Goal: Use online tool/utility: Utilize a website feature to perform a specific function

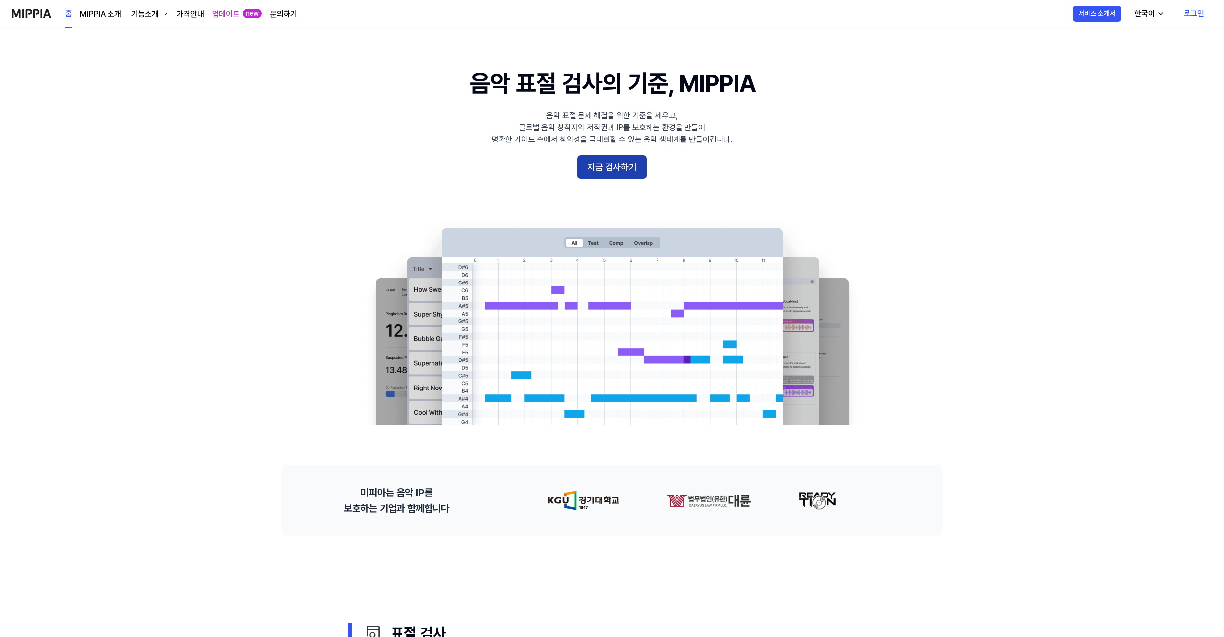
click at [608, 165] on button "지금 검사하기" at bounding box center [612, 167] width 69 height 24
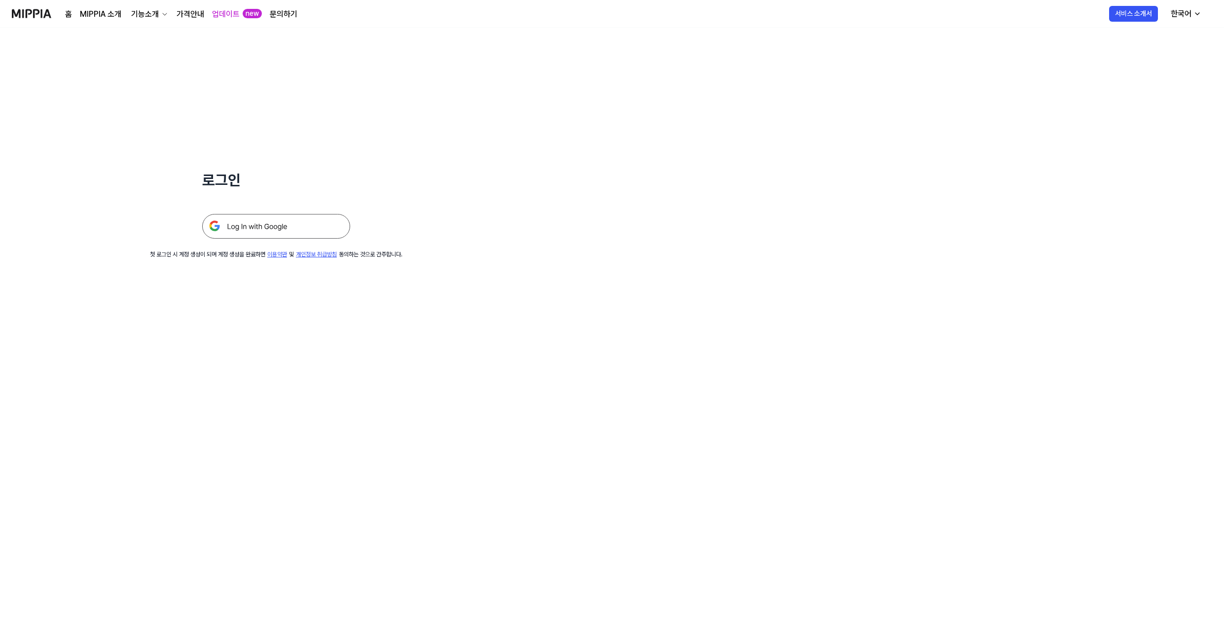
click at [320, 232] on img at bounding box center [276, 226] width 148 height 25
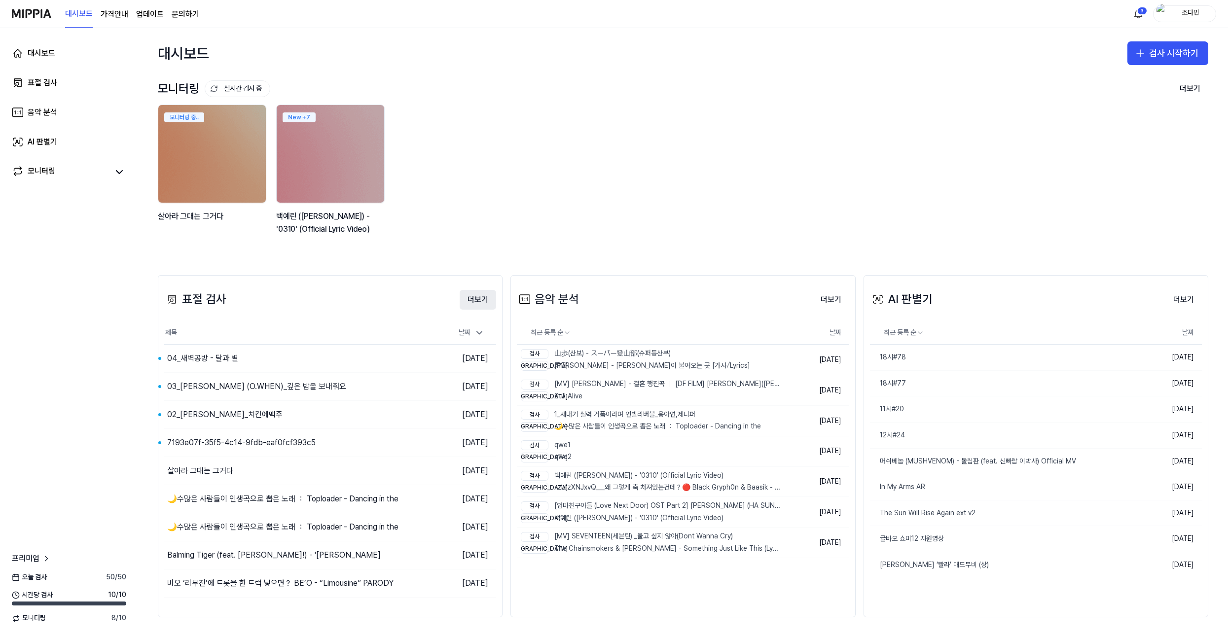
click at [463, 300] on button "더보기" at bounding box center [478, 300] width 36 height 20
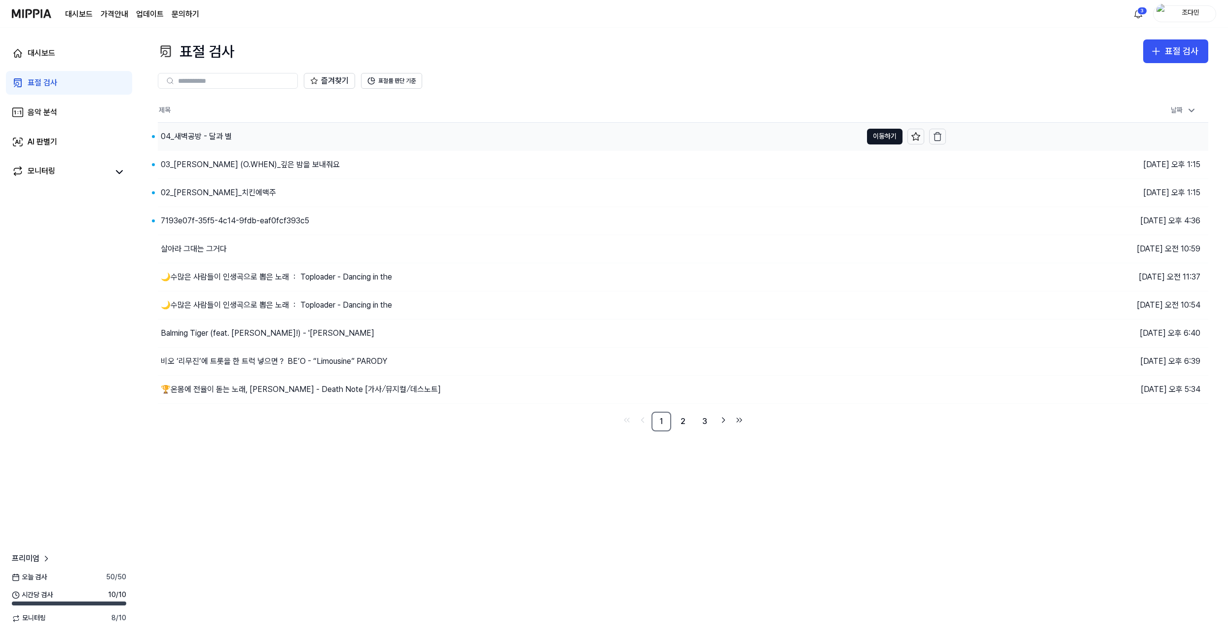
click at [329, 130] on div "04_새벽공방 - 달과 별" at bounding box center [510, 137] width 704 height 28
